Goal: Find specific page/section: Find specific page/section

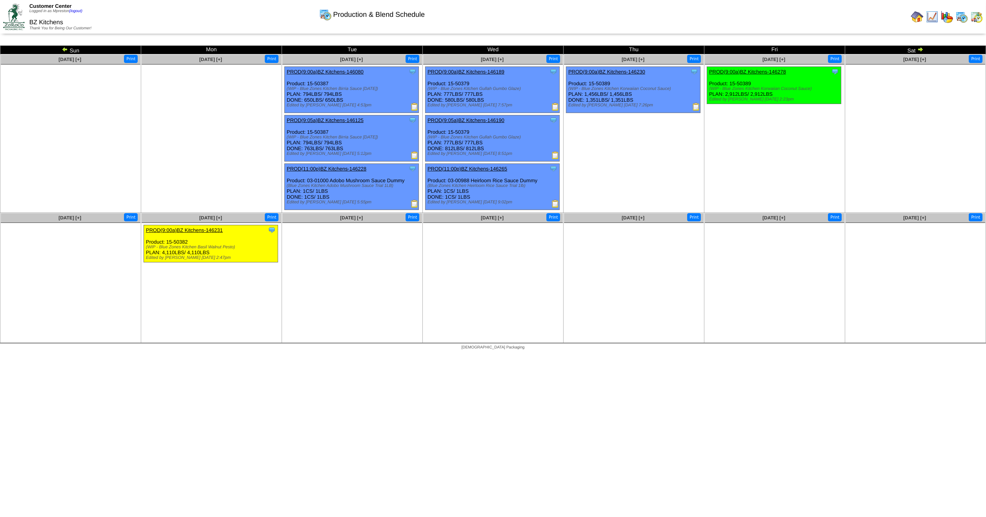
click at [976, 18] on img at bounding box center [977, 17] width 13 height 13
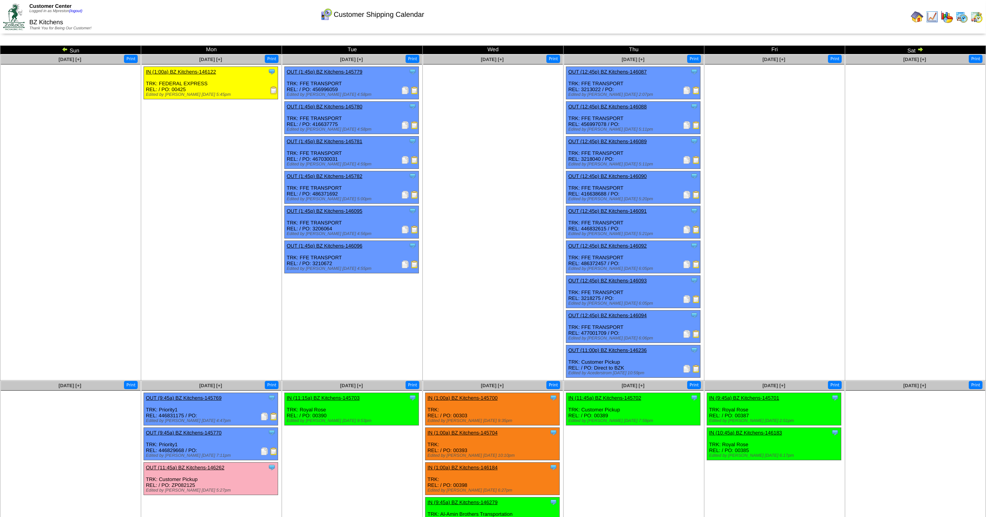
scroll to position [18, 0]
